Goal: Use online tool/utility: Utilize a website feature to perform a specific function

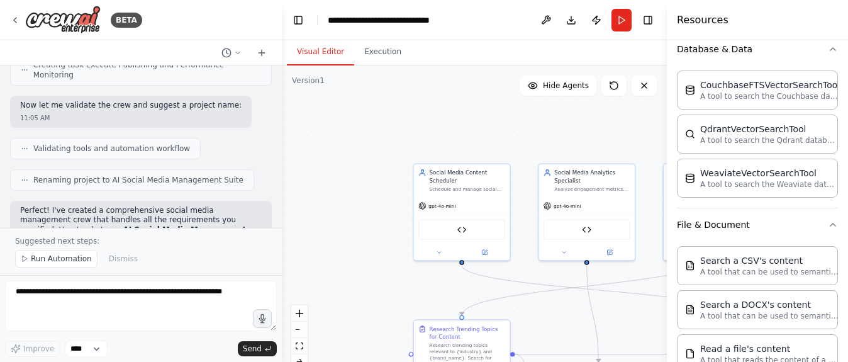
click at [339, 337] on div ".deletable-edge-delete-btn { width: 20px; height: 20px; border: 0px solid #ffff…" at bounding box center [474, 222] width 385 height 315
click at [339, 336] on div ".deletable-edge-delete-btn { width: 20px; height: 20px; border: 0px solid #ffff…" at bounding box center [474, 222] width 385 height 315
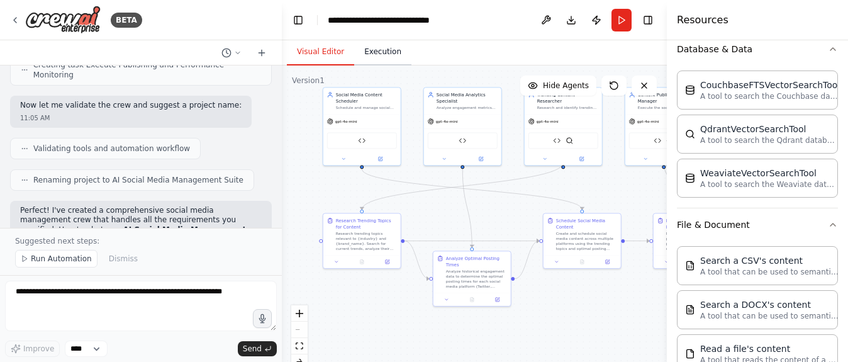
drag, startPoint x: 467, startPoint y: 165, endPoint x: 358, endPoint y: 60, distance: 150.8
click at [358, 60] on div "Visual Editor Execution Version 1 Show Tools Hide Agents .deletable-edge-delete…" at bounding box center [474, 200] width 385 height 321
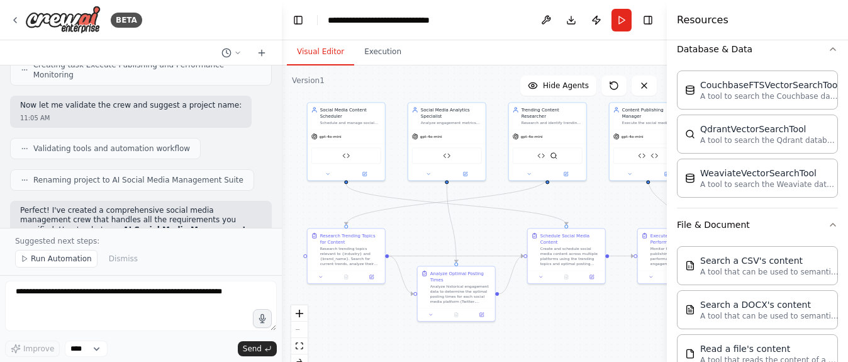
drag, startPoint x: 560, startPoint y: 326, endPoint x: 538, endPoint y: 346, distance: 29.8
click at [540, 343] on div ".deletable-edge-delete-btn { width: 20px; height: 20px; border: 0px solid #ffff…" at bounding box center [474, 222] width 385 height 315
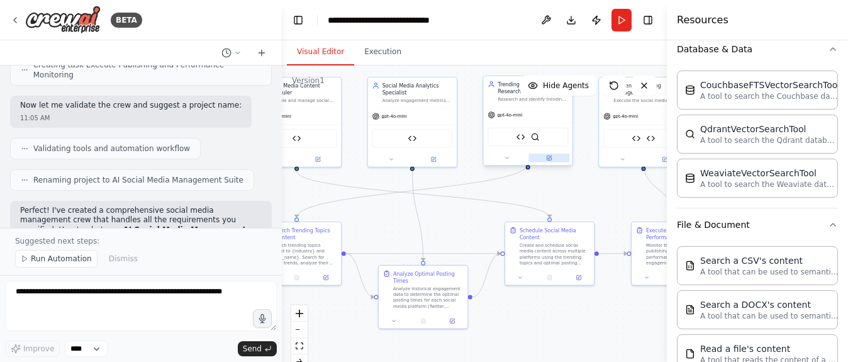
click at [548, 153] on button at bounding box center [548, 157] width 41 height 9
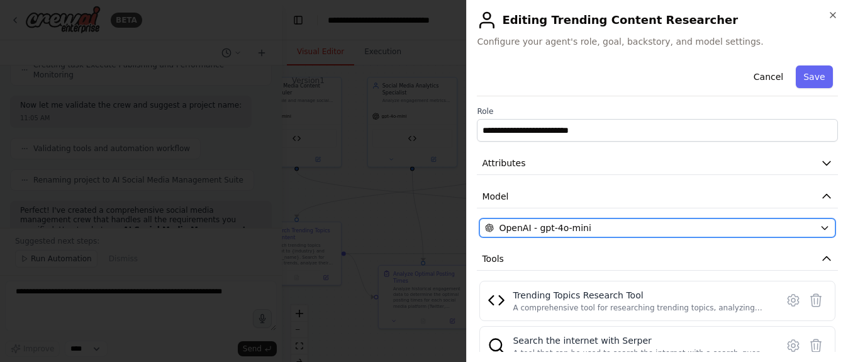
click at [528, 232] on span "OpenAI - gpt-4o-mini" at bounding box center [545, 227] width 92 height 13
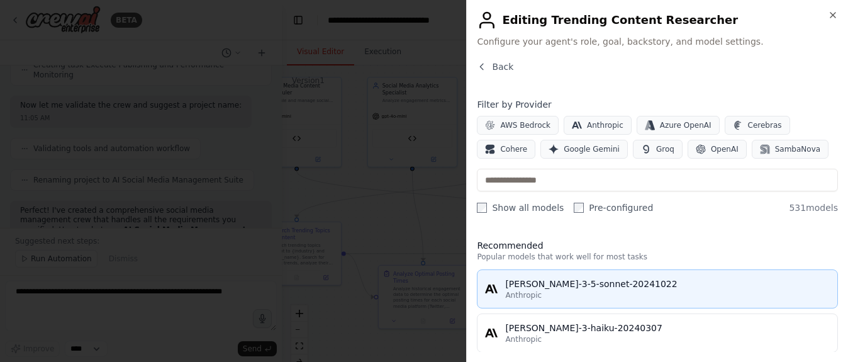
click at [534, 278] on div "[PERSON_NAME]-3-5-sonnet-20241022" at bounding box center [667, 283] width 325 height 13
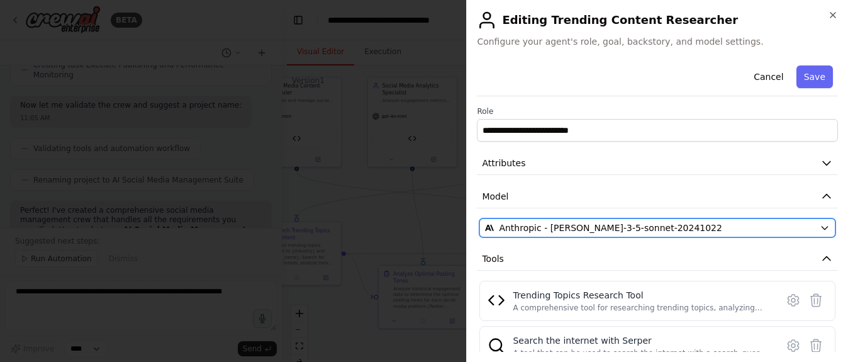
click at [533, 231] on span "Anthropic - [PERSON_NAME]-3-5-sonnet-20241022" at bounding box center [610, 227] width 223 height 13
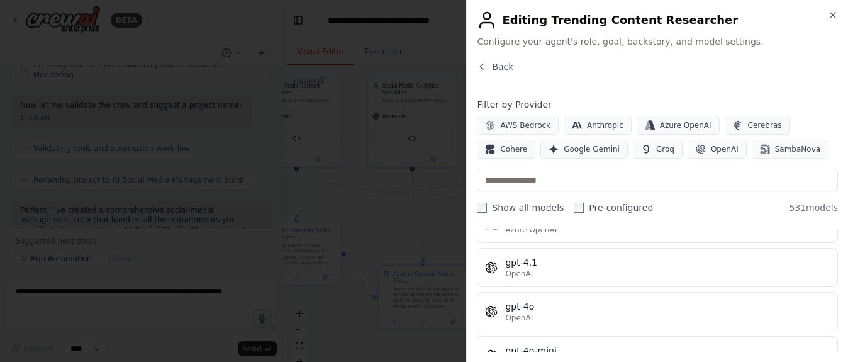
scroll to position [189, 0]
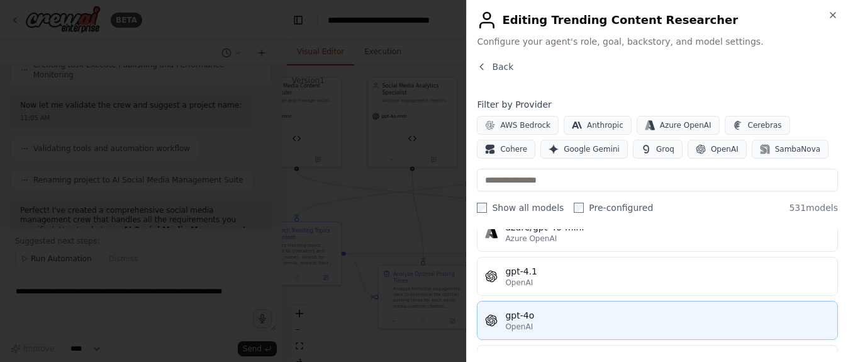
click at [537, 321] on div "OpenAI" at bounding box center [667, 326] width 325 height 10
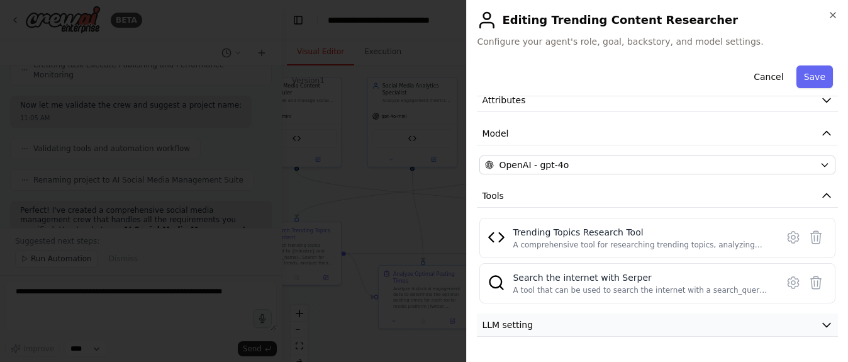
scroll to position [91, 0]
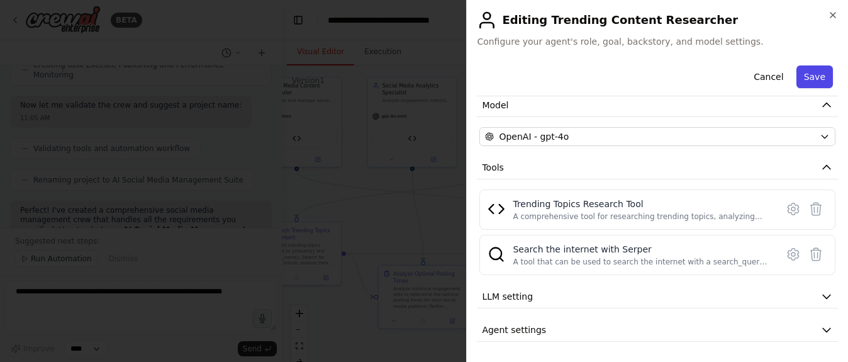
click at [817, 70] on button "Save" at bounding box center [814, 76] width 36 height 23
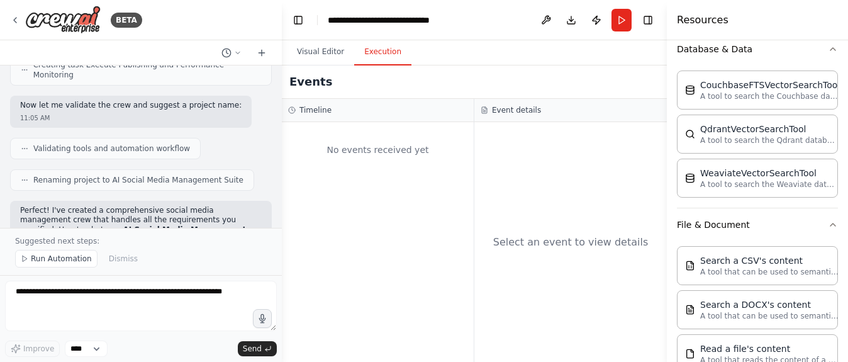
click at [381, 50] on button "Execution" at bounding box center [382, 52] width 57 height 26
click at [616, 26] on button "Run" at bounding box center [621, 20] width 20 height 23
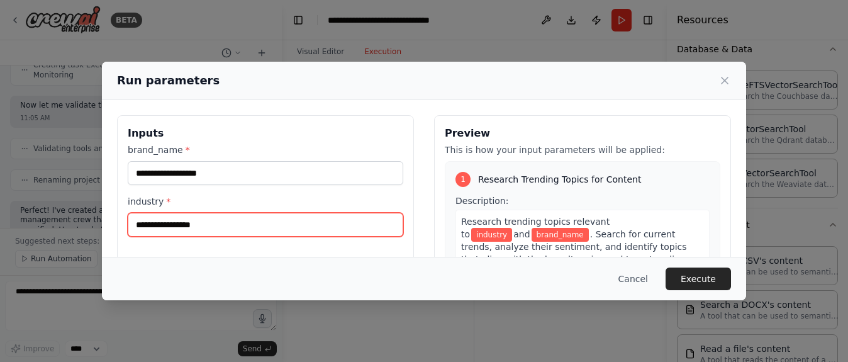
click at [223, 223] on input "industry *" at bounding box center [266, 225] width 276 height 24
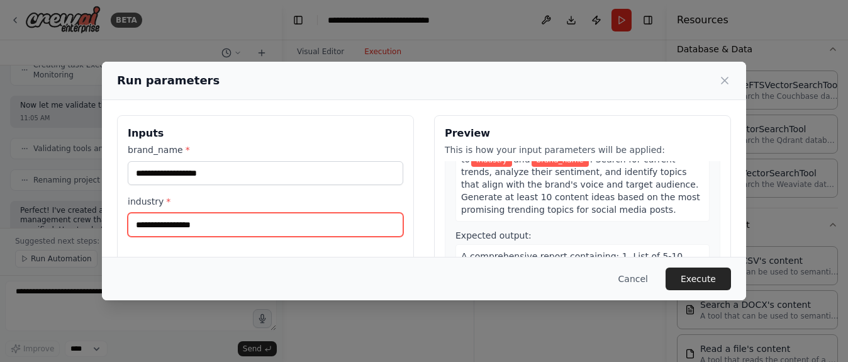
scroll to position [0, 0]
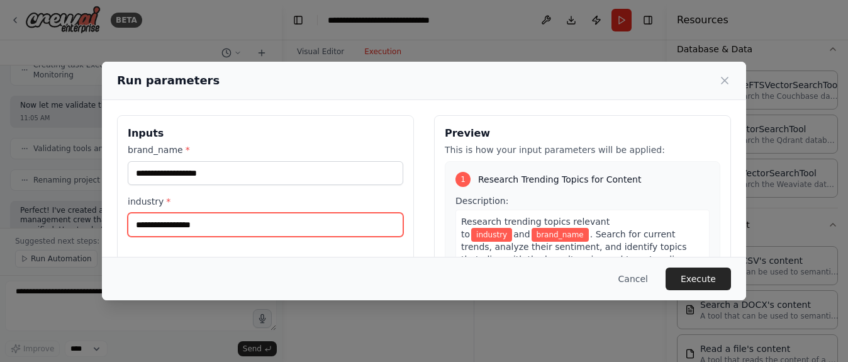
click at [231, 220] on input "industry *" at bounding box center [266, 225] width 276 height 24
type input "******"
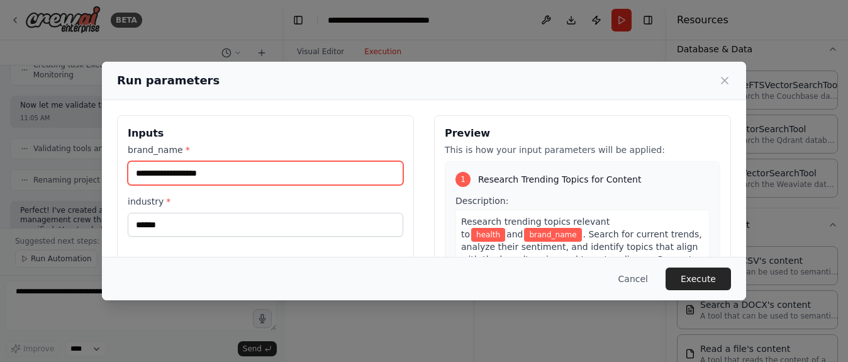
click at [178, 182] on input "brand_name *" at bounding box center [266, 173] width 276 height 24
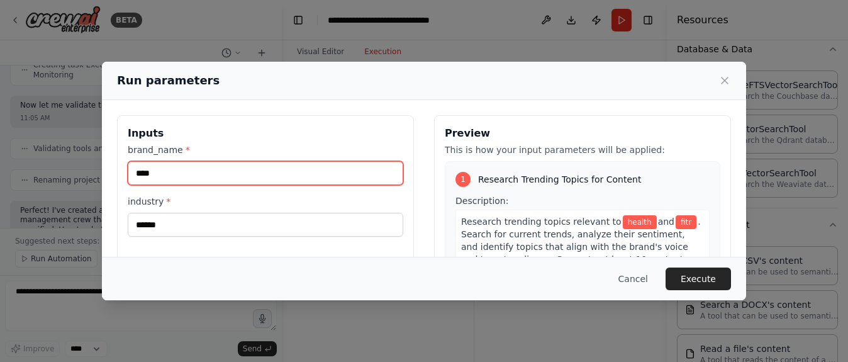
type input "*****"
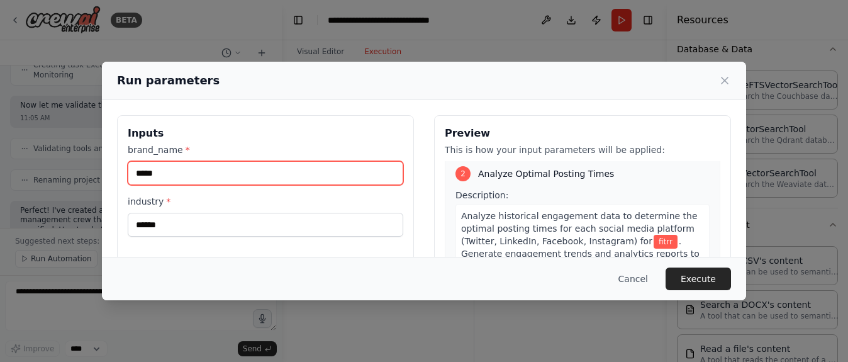
scroll to position [315, 0]
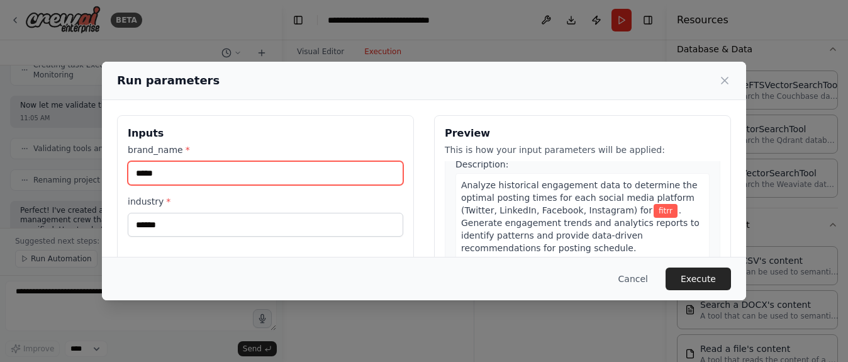
drag, startPoint x: 167, startPoint y: 174, endPoint x: 133, endPoint y: 169, distance: 34.4
click at [133, 169] on input "*****" at bounding box center [266, 173] width 276 height 24
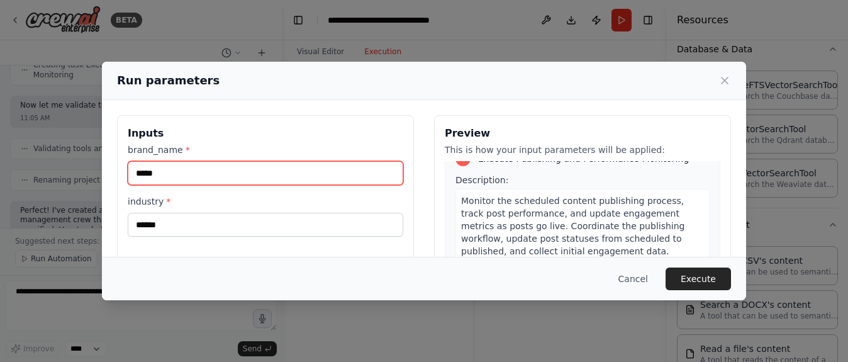
scroll to position [873, 0]
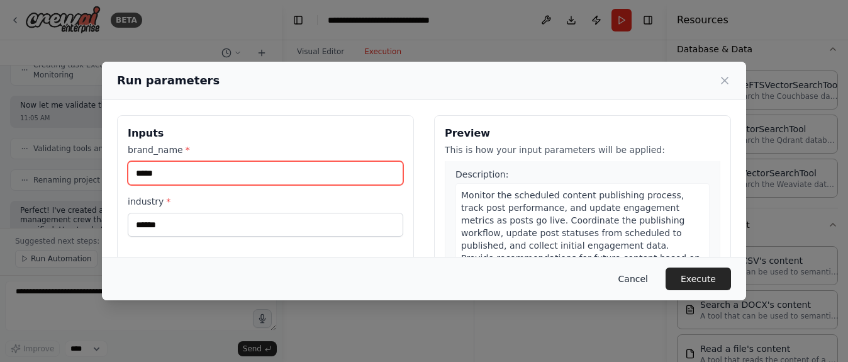
type input "*****"
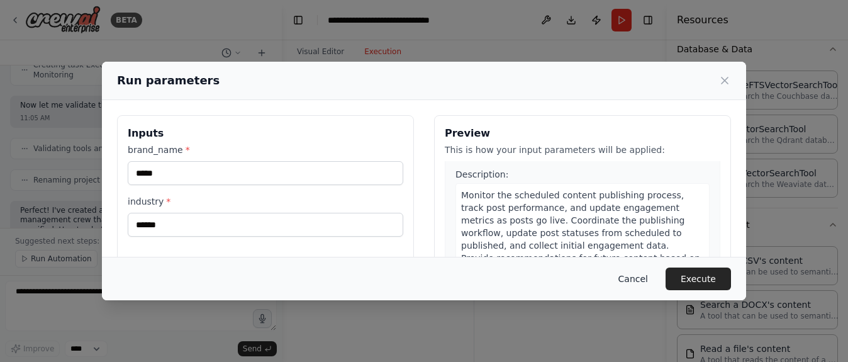
click at [637, 272] on button "Cancel" at bounding box center [633, 278] width 50 height 23
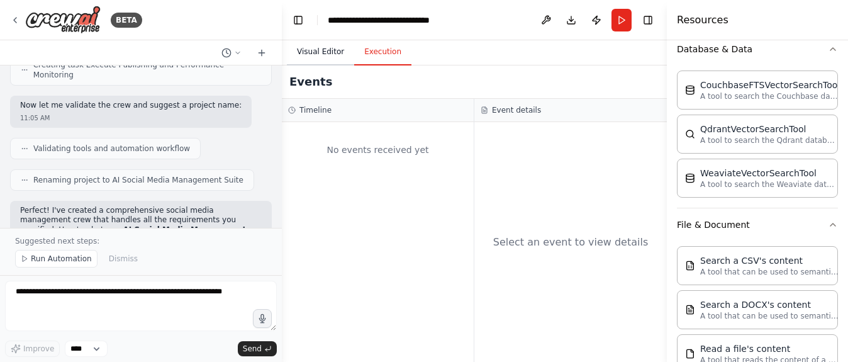
click at [323, 57] on button "Visual Editor" at bounding box center [320, 52] width 67 height 26
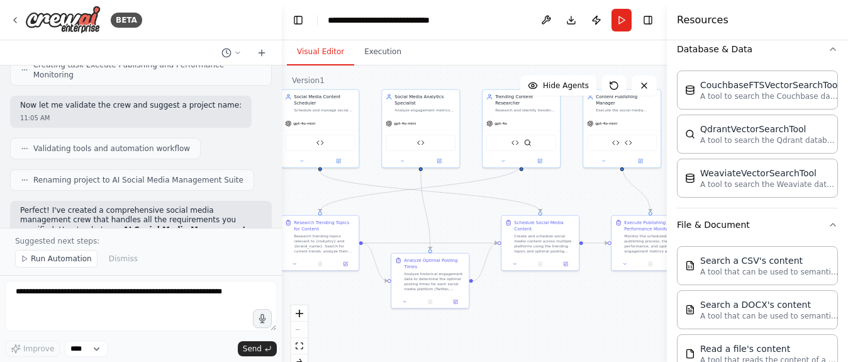
click at [488, 210] on div ".deletable-edge-delete-btn { width: 20px; height: 20px; border: 0px solid #ffff…" at bounding box center [474, 222] width 385 height 315
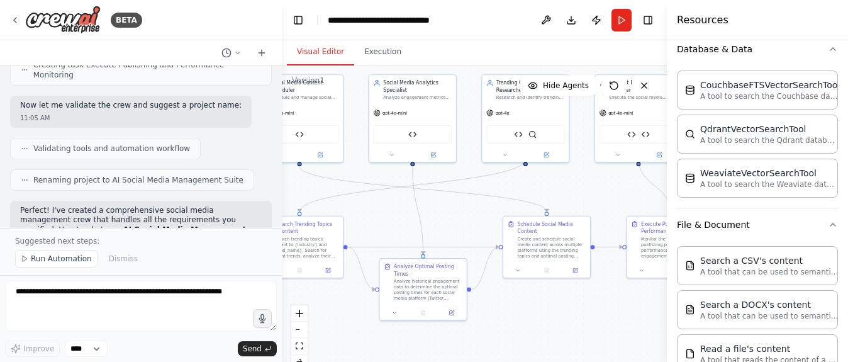
click at [488, 210] on div ".deletable-edge-delete-btn { width: 20px; height: 20px; border: 0px solid #ffff…" at bounding box center [474, 222] width 385 height 315
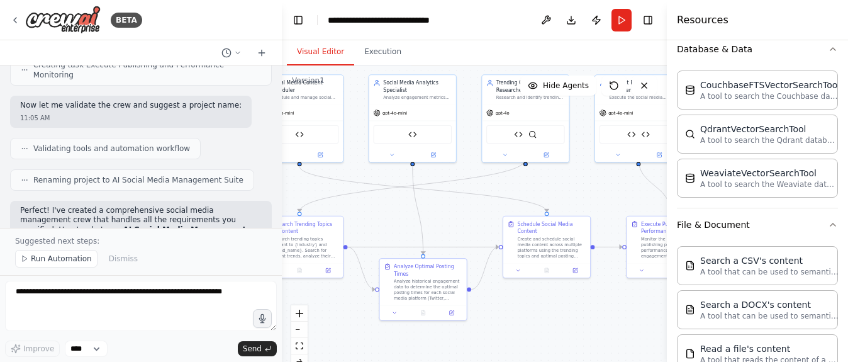
click at [488, 210] on div ".deletable-edge-delete-btn { width: 20px; height: 20px; border: 0px solid #ffff…" at bounding box center [474, 222] width 385 height 315
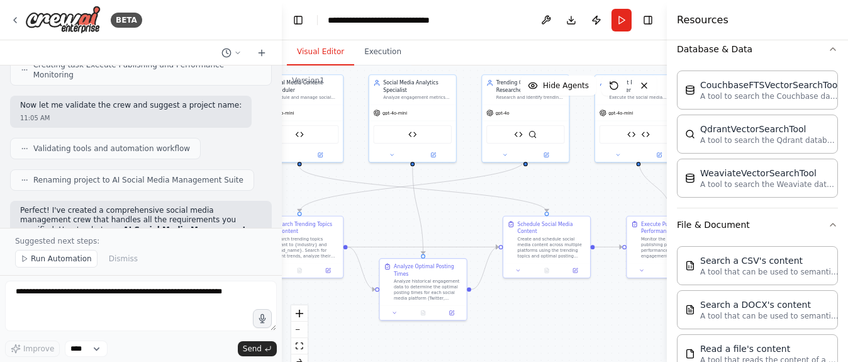
click at [488, 210] on div ".deletable-edge-delete-btn { width: 20px; height: 20px; border: 0px solid #ffff…" at bounding box center [474, 222] width 385 height 315
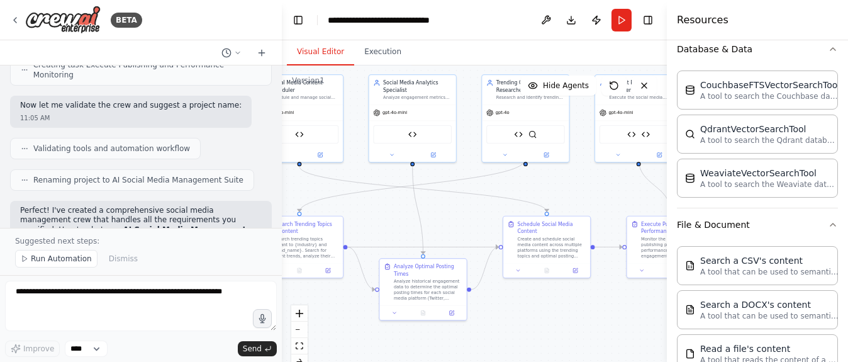
click at [488, 210] on div ".deletable-edge-delete-btn { width: 20px; height: 20px; border: 0px solid #ffff…" at bounding box center [474, 222] width 385 height 315
